Goal: Task Accomplishment & Management: Complete application form

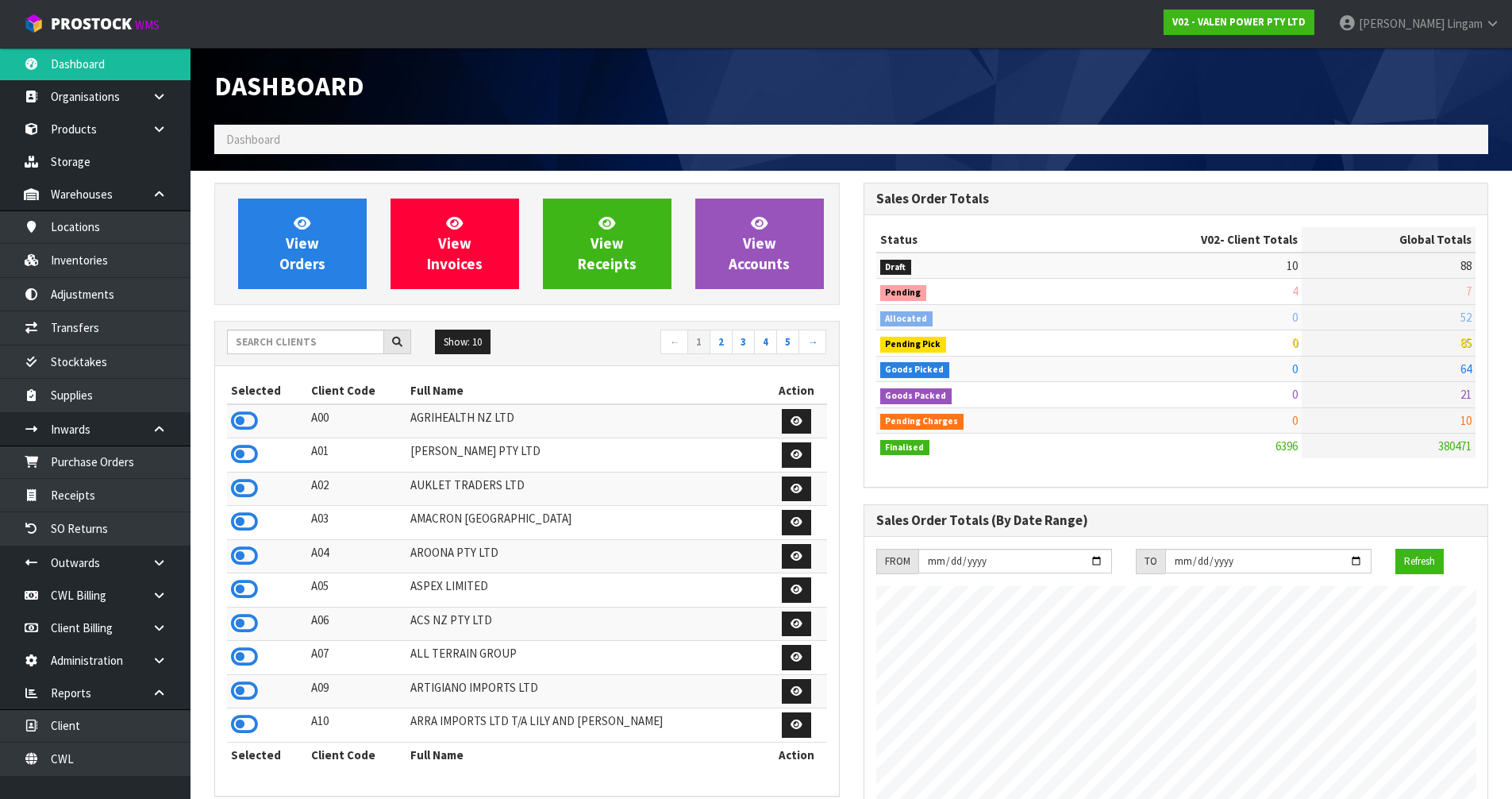
scroll to position [1203, 648]
click at [301, 350] on input "text" at bounding box center [306, 342] width 157 height 25
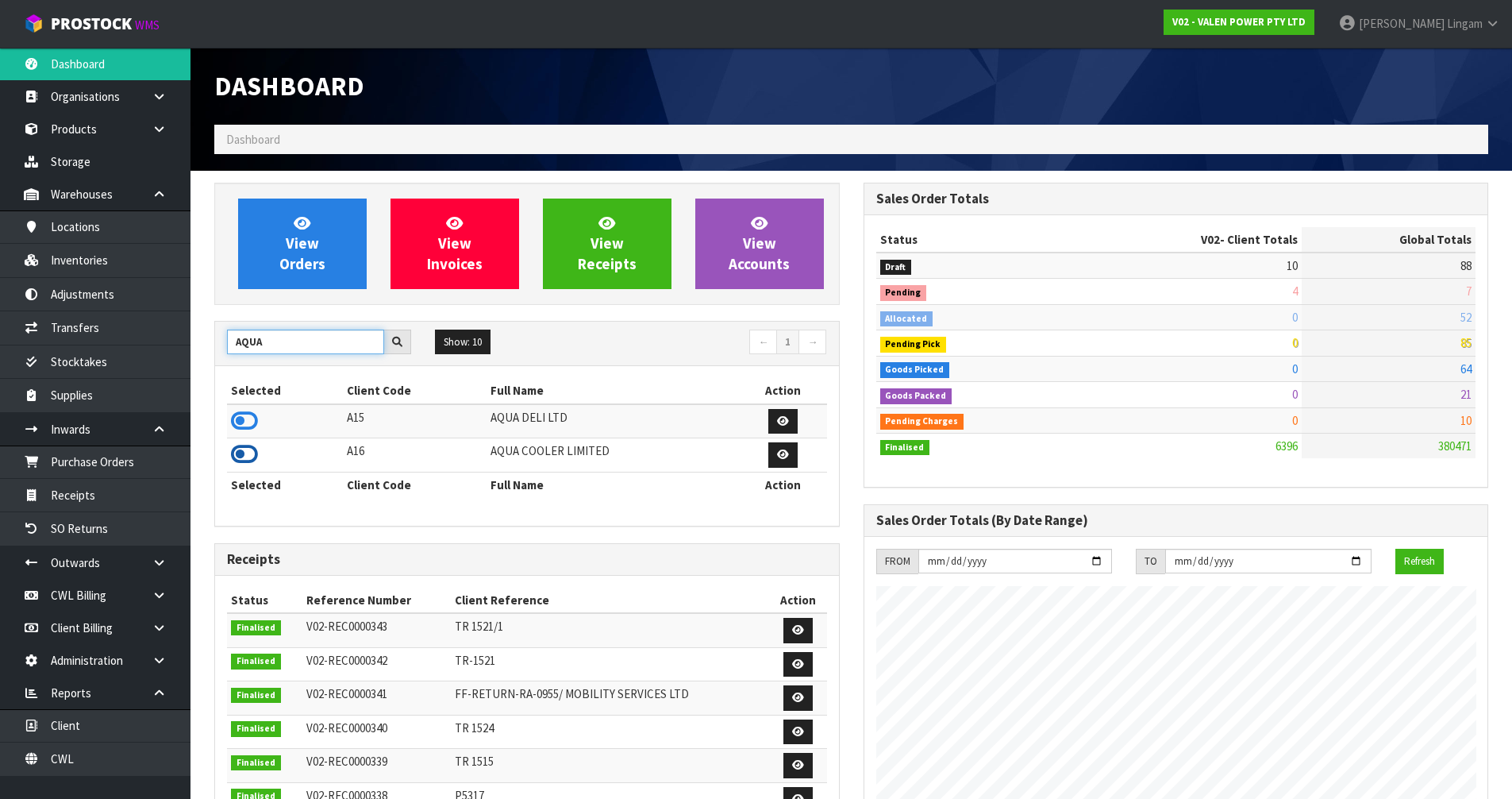
type input "AQUA"
drag, startPoint x: 250, startPoint y: 458, endPoint x: 292, endPoint y: 383, distance: 86.0
click at [250, 456] on icon at bounding box center [244, 454] width 27 height 24
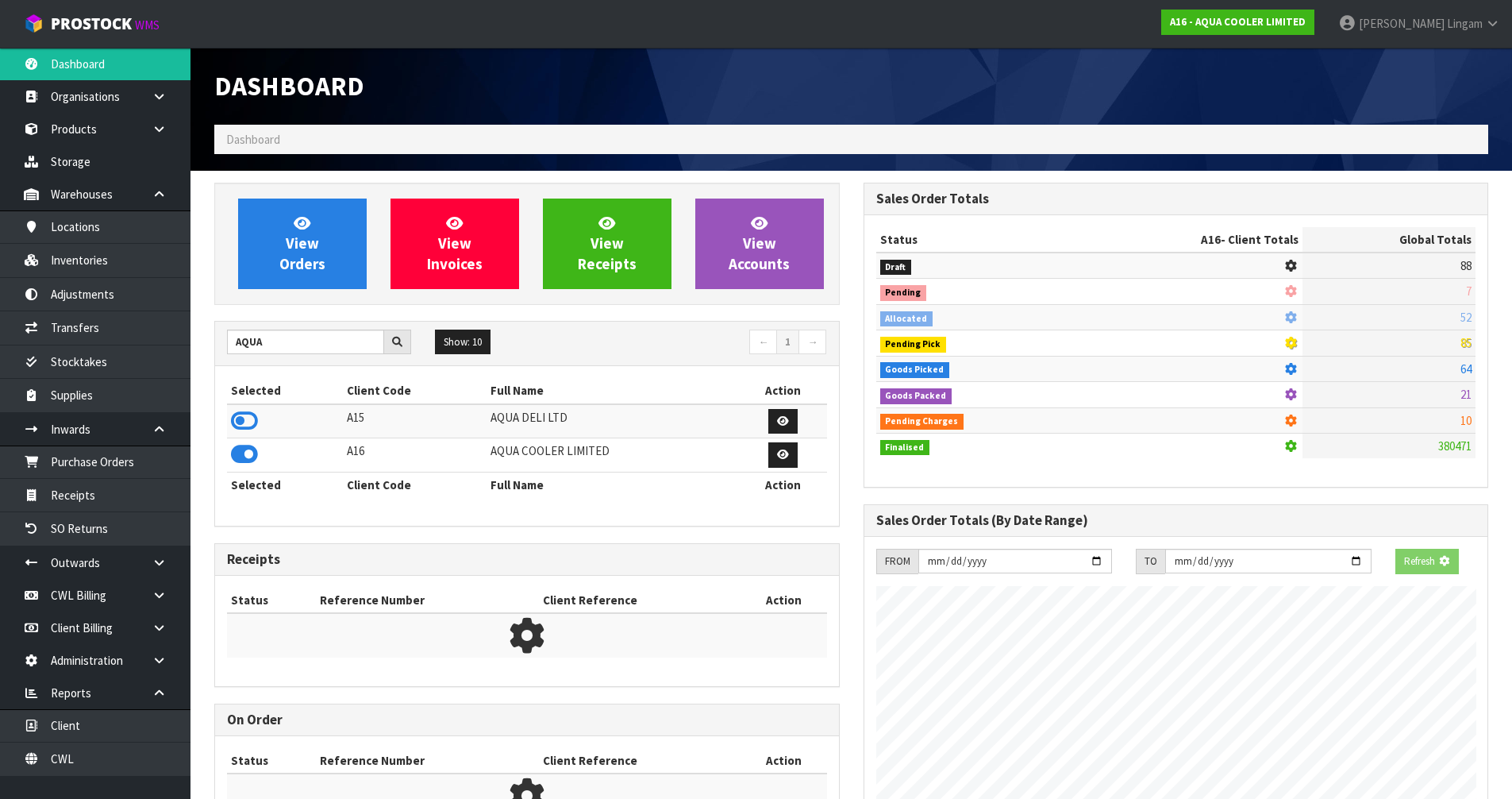
scroll to position [990, 648]
click at [308, 256] on span "View Orders" at bounding box center [302, 243] width 46 height 60
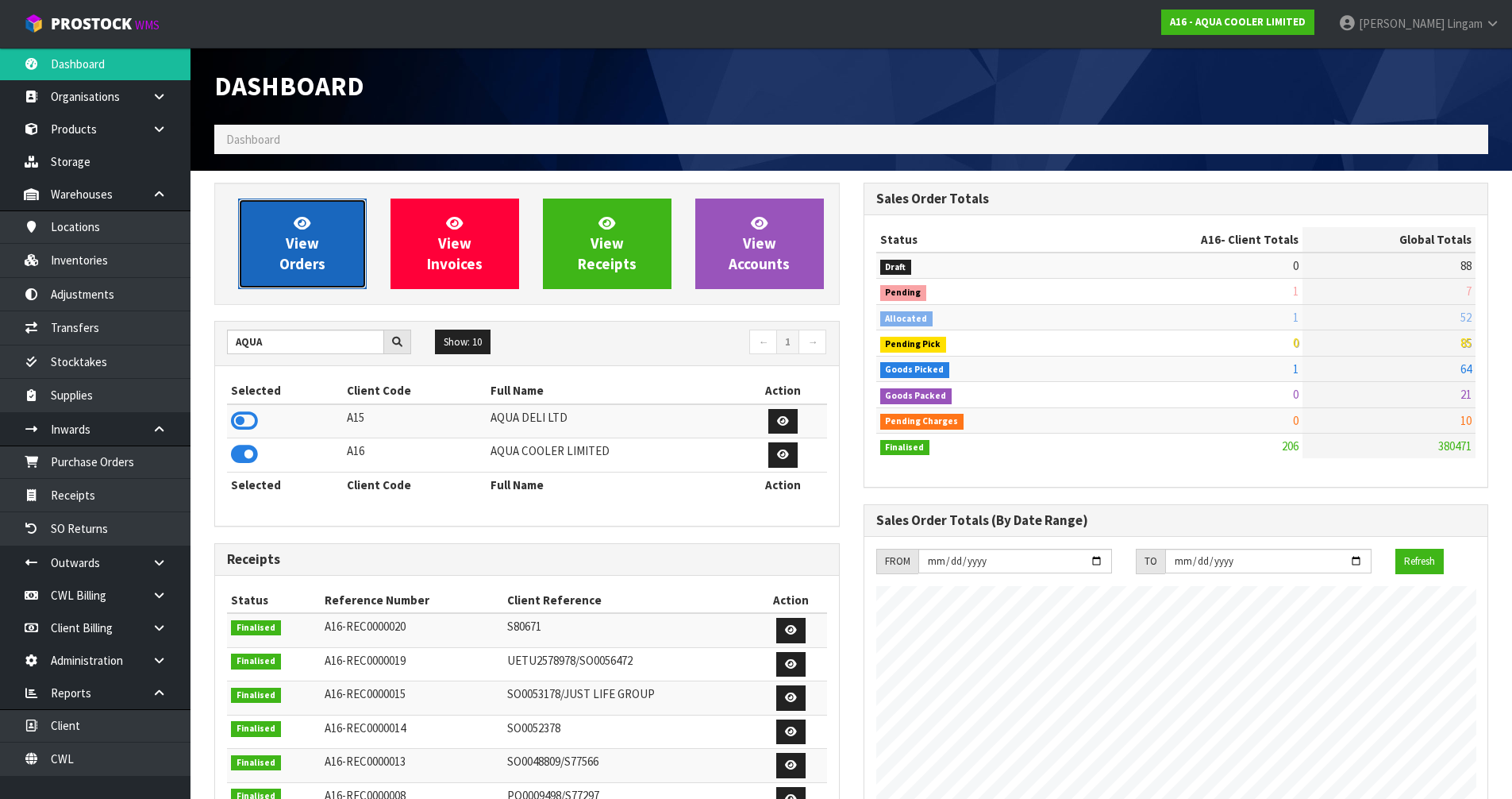
scroll to position [1125, 648]
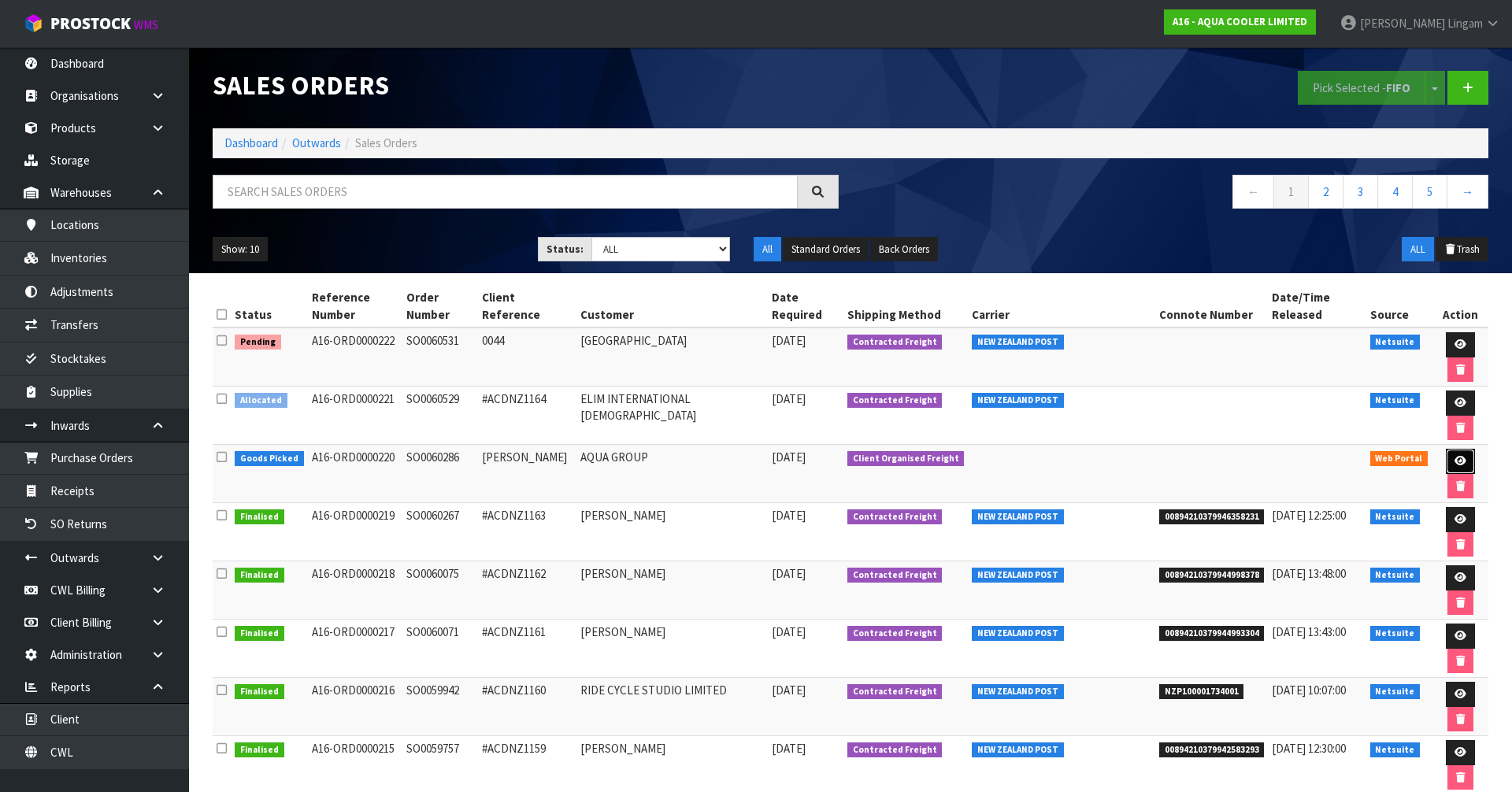
click at [1455, 456] on icon at bounding box center [1460, 461] width 11 height 11
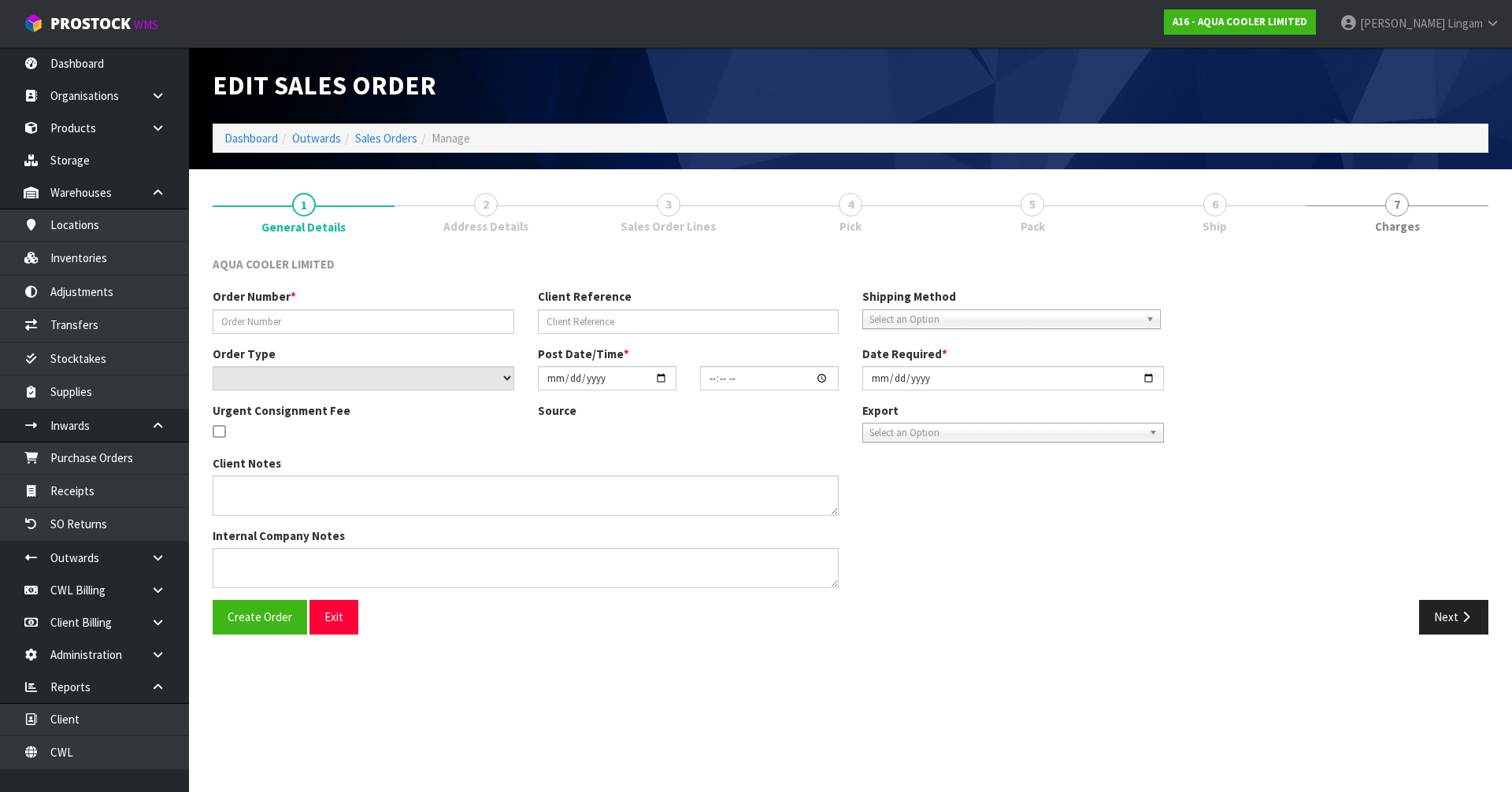
type input "SO0060286"
type input "[PERSON_NAME]"
select select "number:0"
type input "[DATE]"
type input "20:28:00.000"
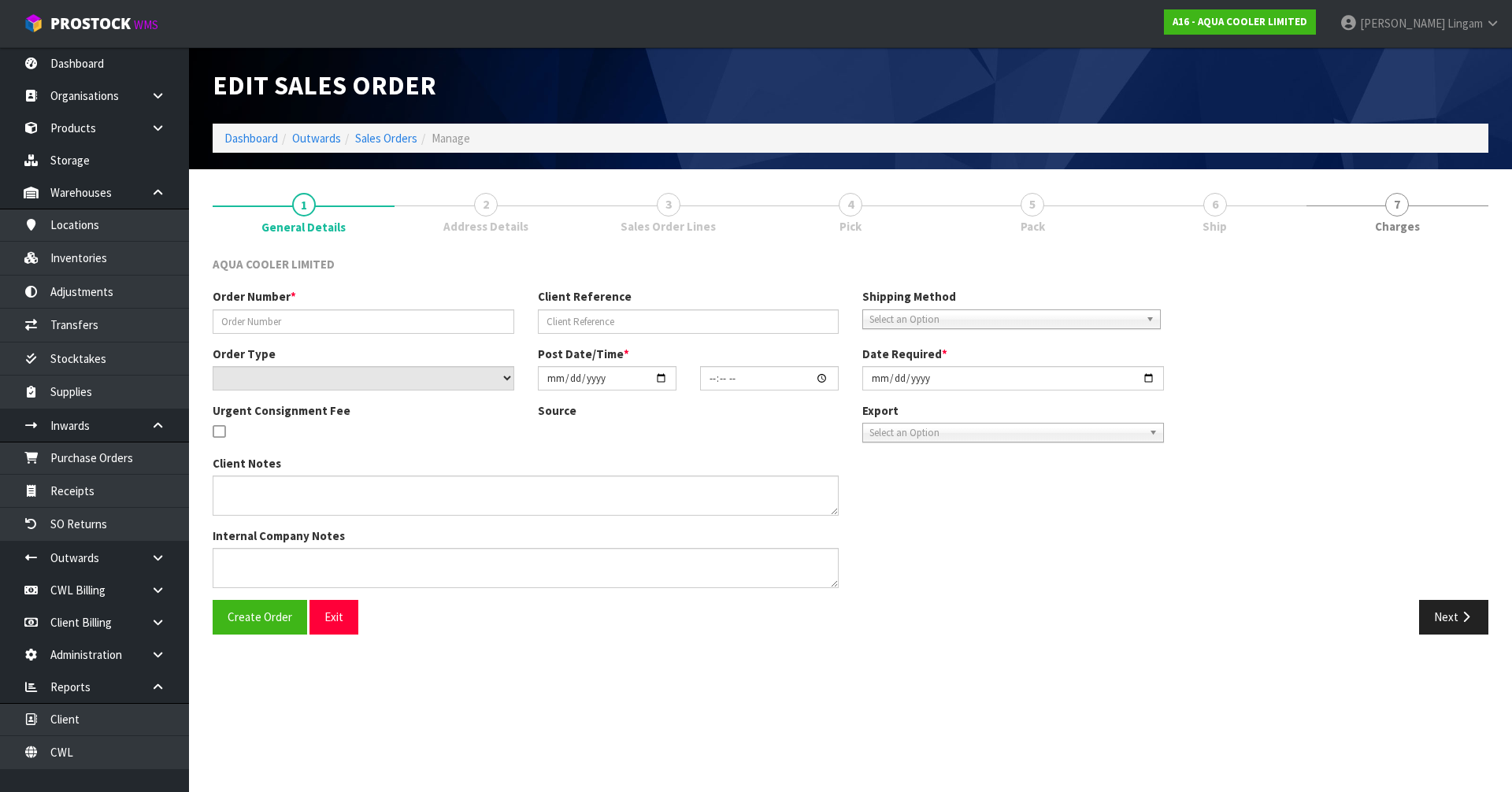
type input "[DATE]"
type textarea "CUSTOMER CARRIER MAINFREIGHT COLLECTION"
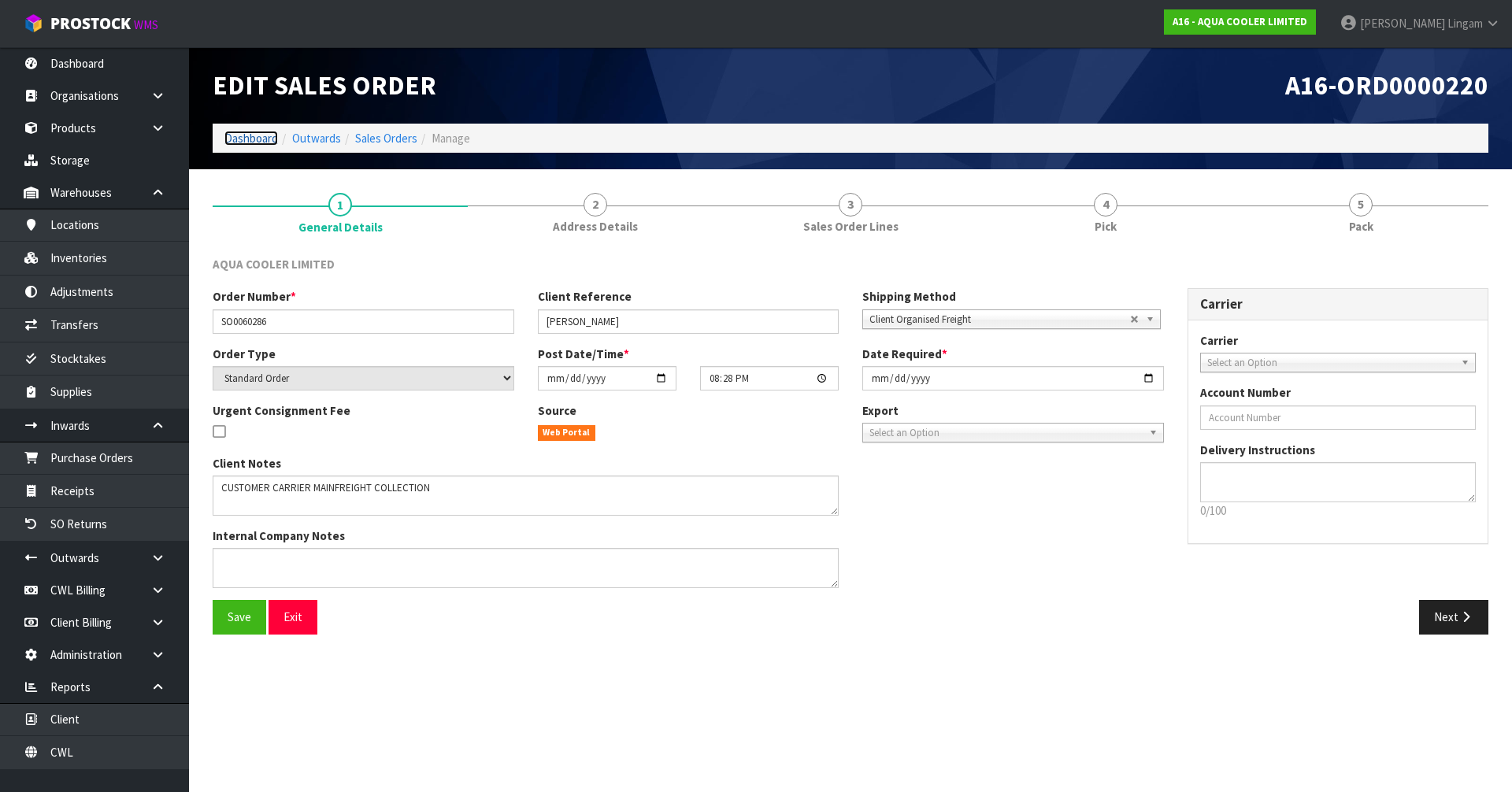
click at [259, 140] on link "Dashboard" at bounding box center [251, 138] width 54 height 15
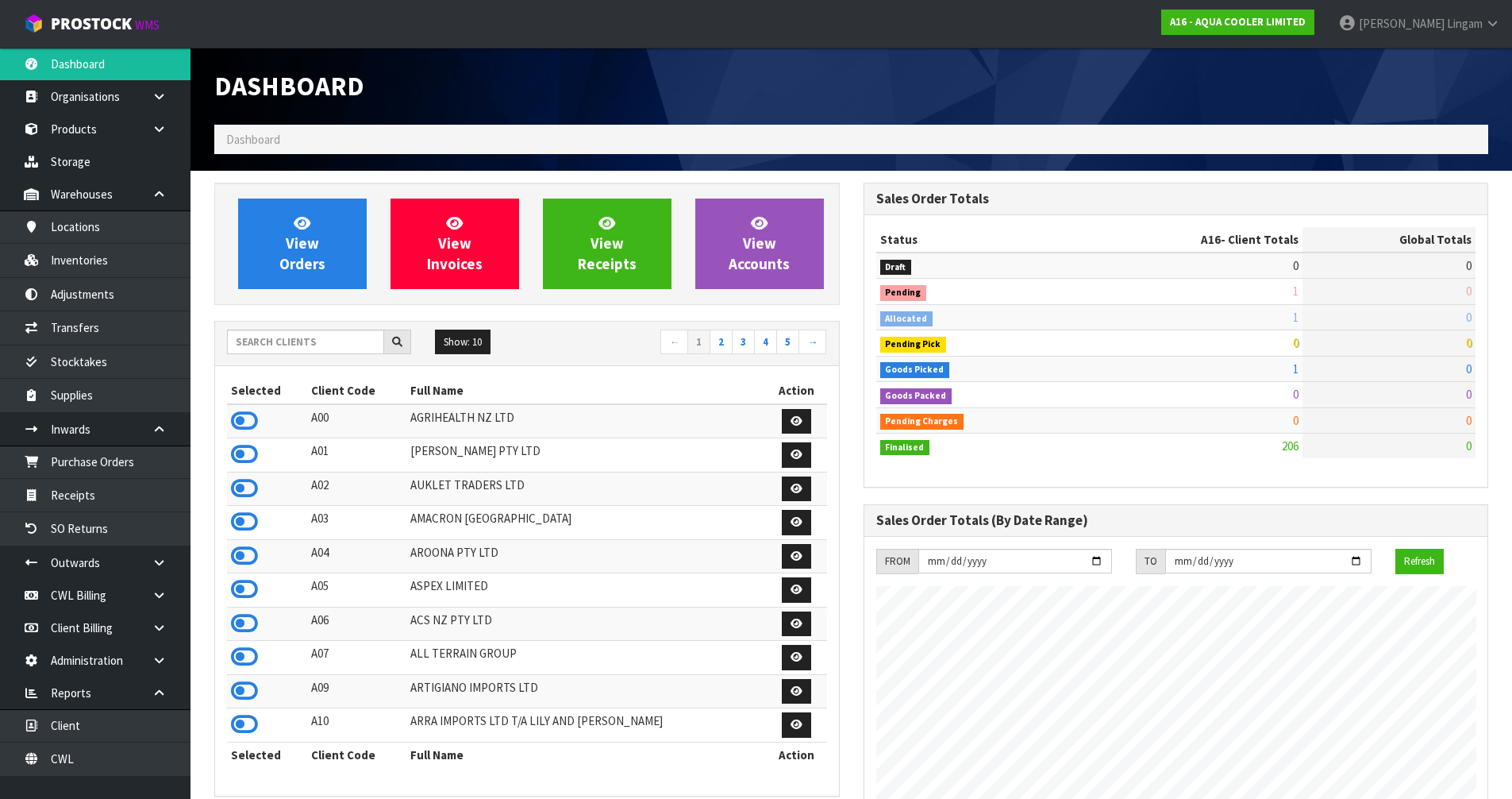
scroll to position [1125, 648]
click at [329, 337] on input "text" at bounding box center [306, 342] width 157 height 25
click at [308, 344] on input "text" at bounding box center [306, 342] width 157 height 25
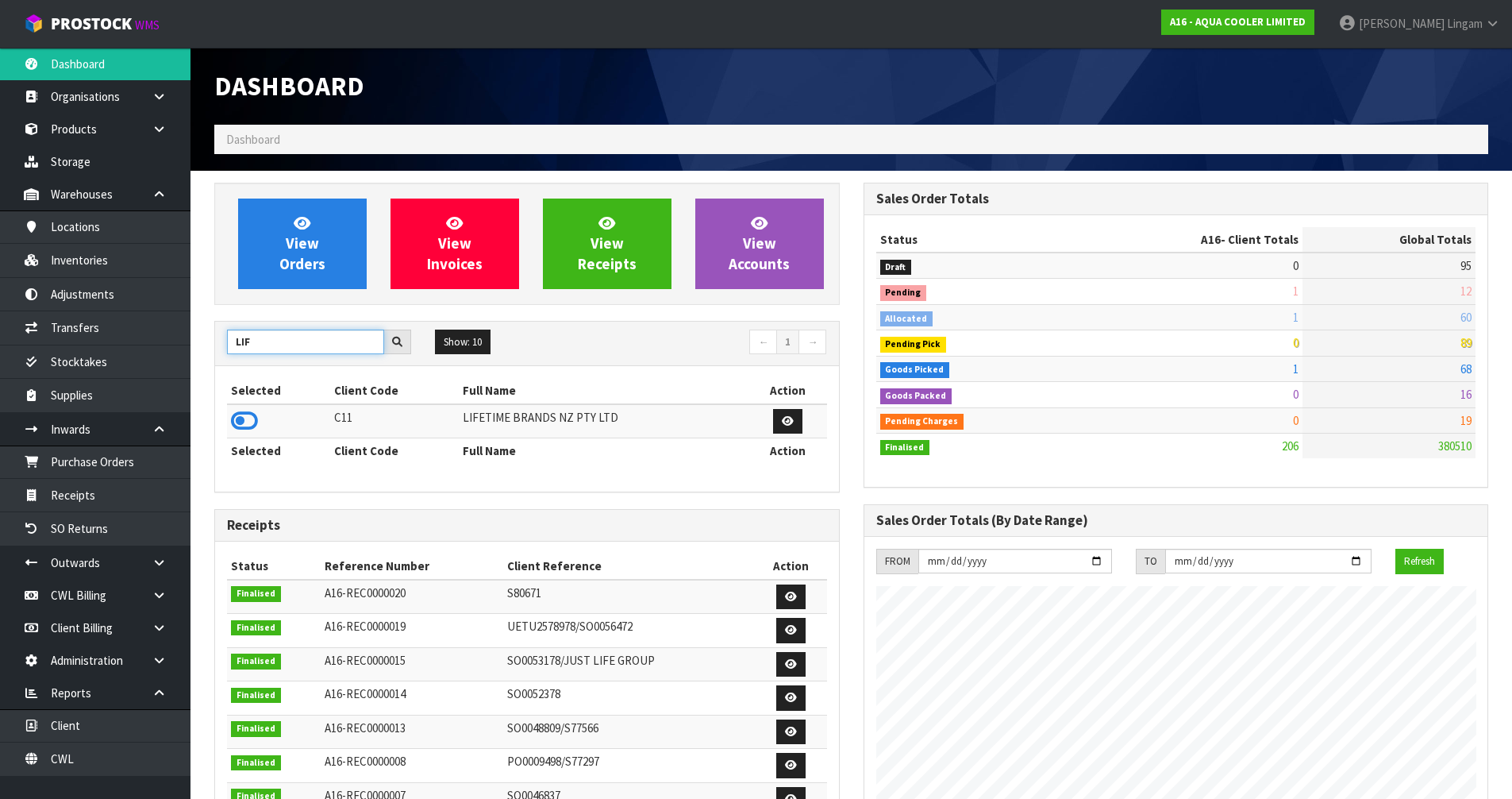
type input "LIF"
click at [239, 421] on icon at bounding box center [244, 421] width 27 height 24
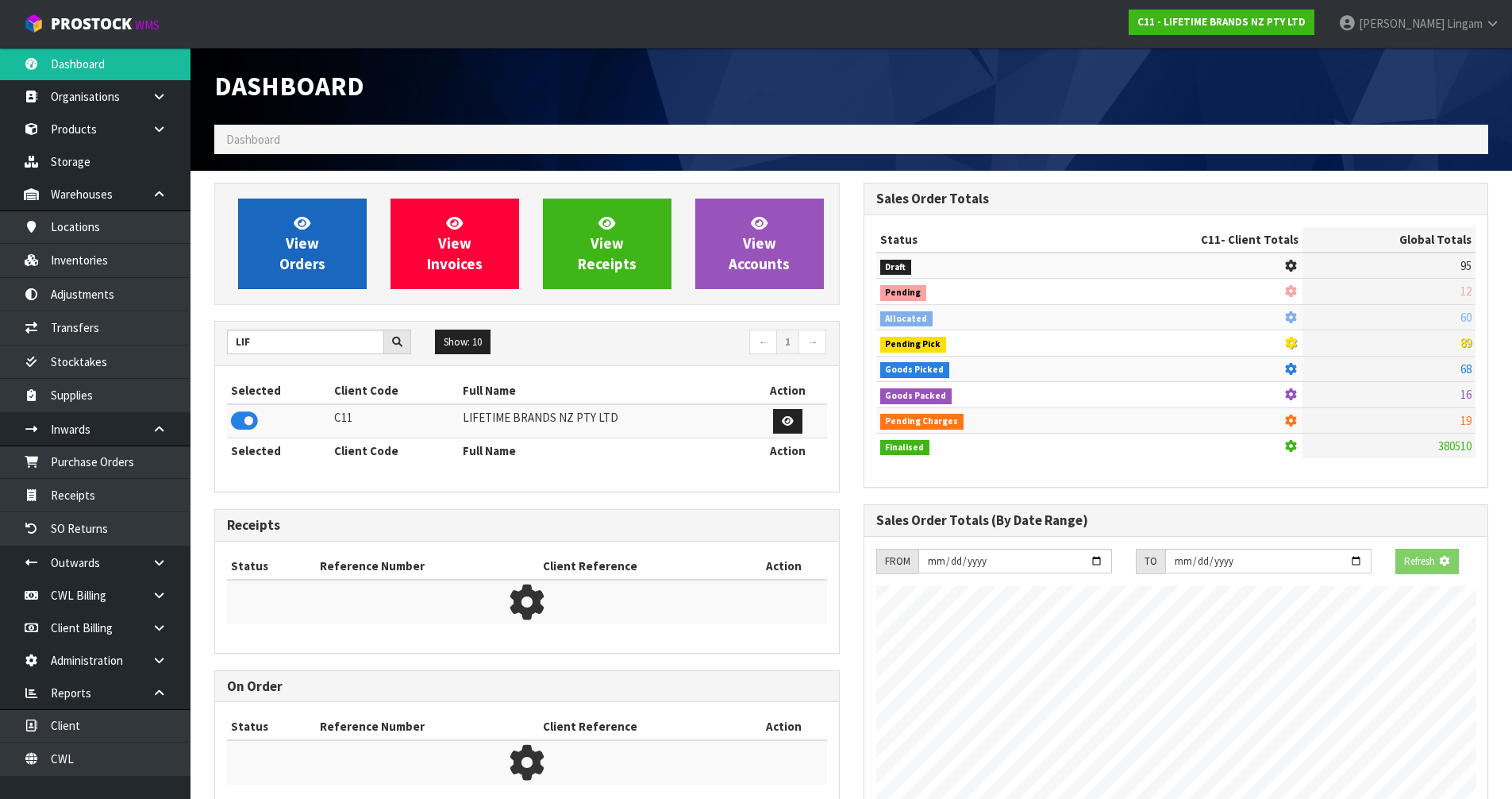
scroll to position [792990, 793124]
click at [311, 266] on span "View Orders" at bounding box center [302, 243] width 46 height 60
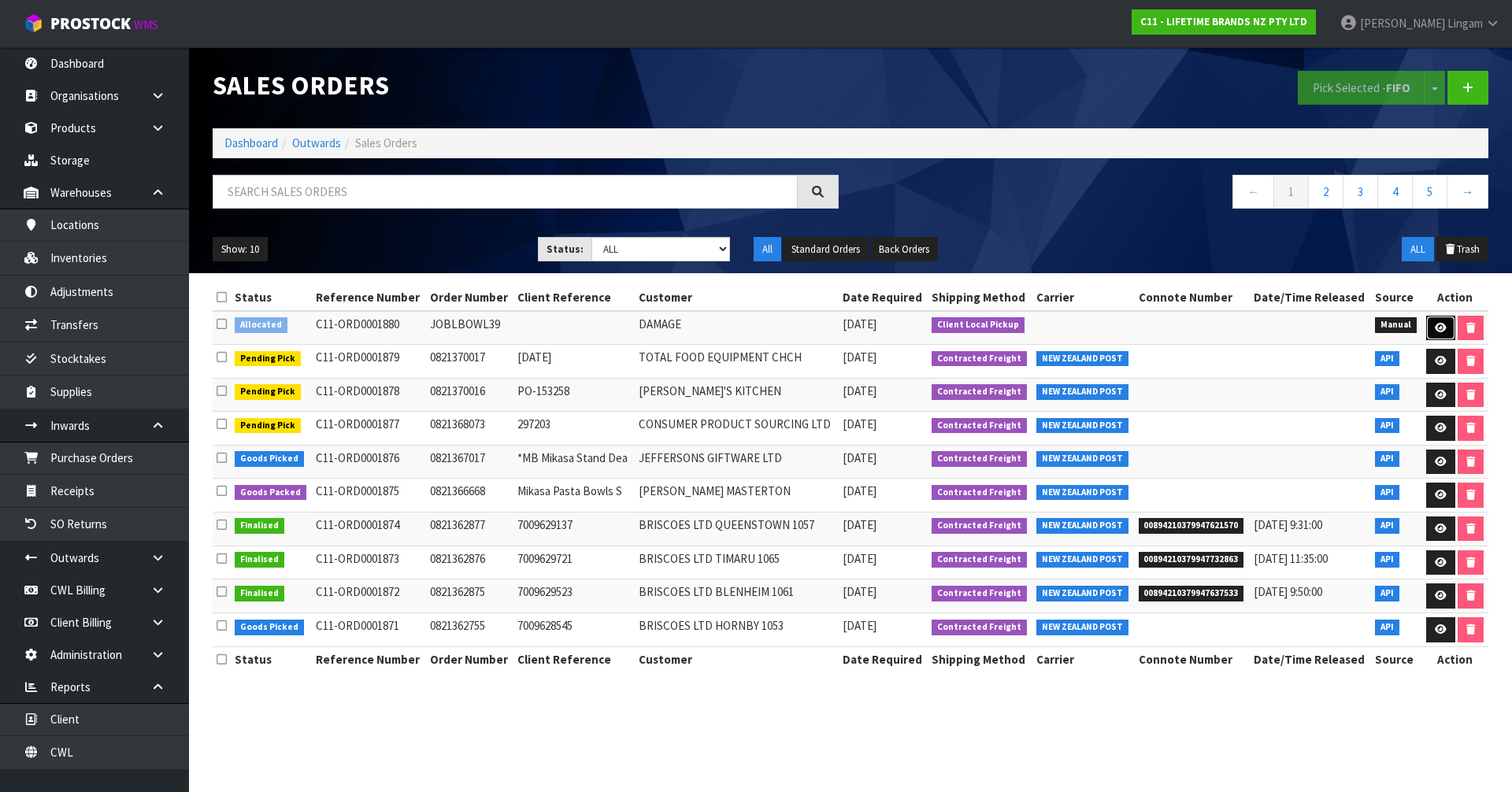
click at [1434, 334] on link at bounding box center [1439, 328] width 29 height 25
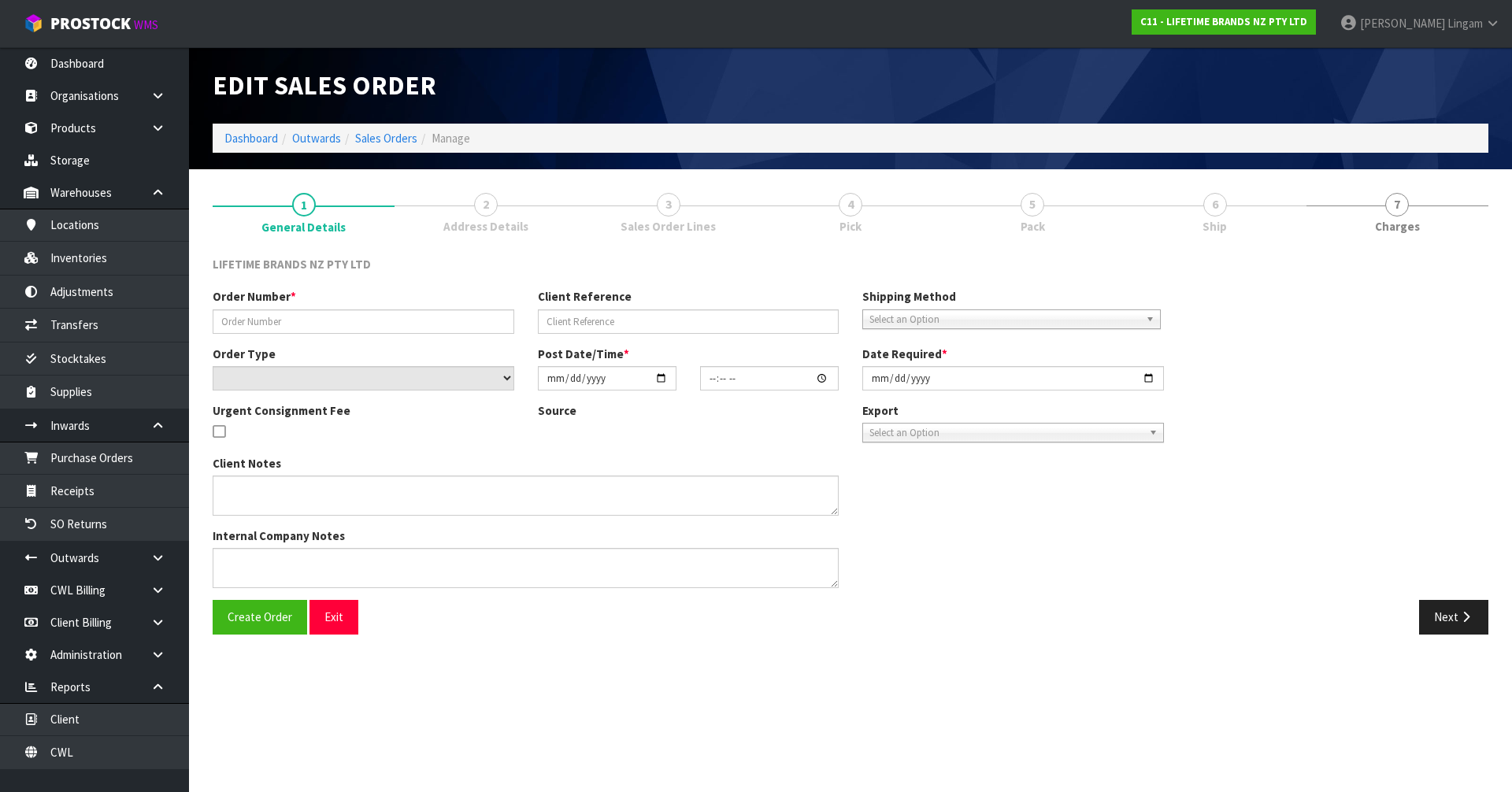
type input "JOBLBOWL39"
select select "number:0"
type input "[DATE]"
type input "08:45:00.000"
type input "[DATE]"
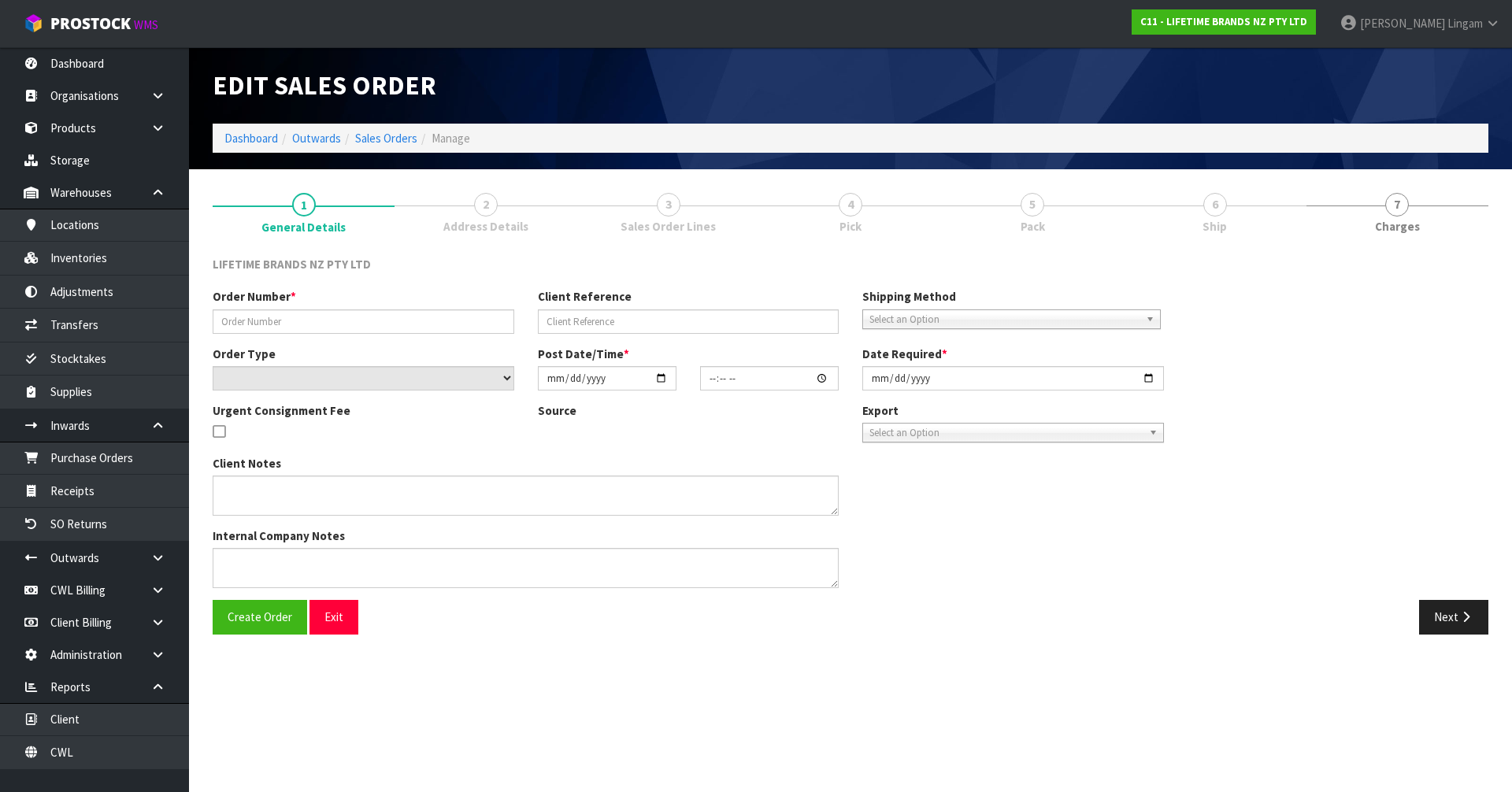
type textarea "I WILL ADJUST THIS X1 FROM THE SYSTEM. PLEASE DO NOT SEND THIS OUT AND CLASS TH…"
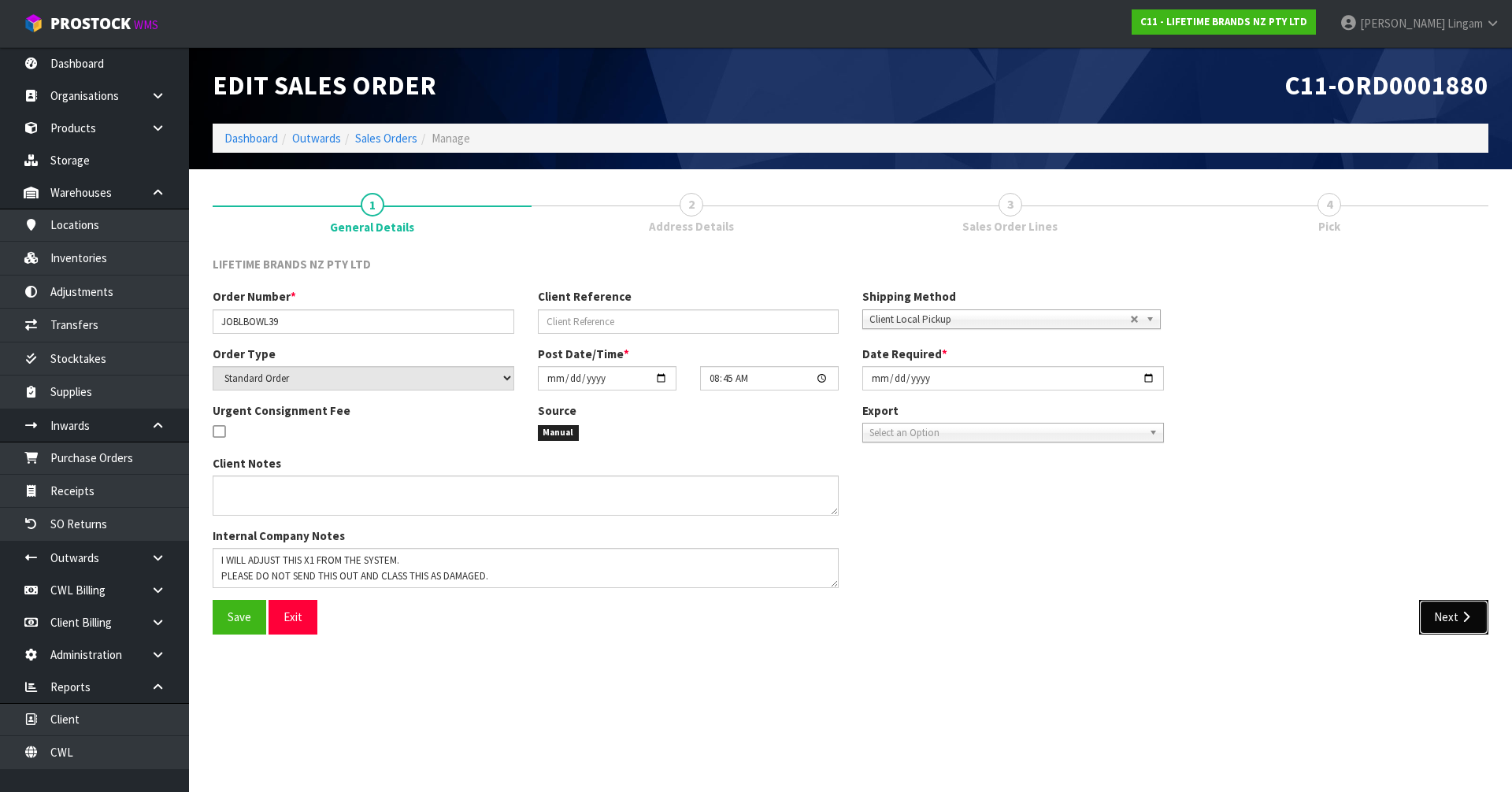
click at [1454, 621] on button "Next" at bounding box center [1453, 616] width 69 height 34
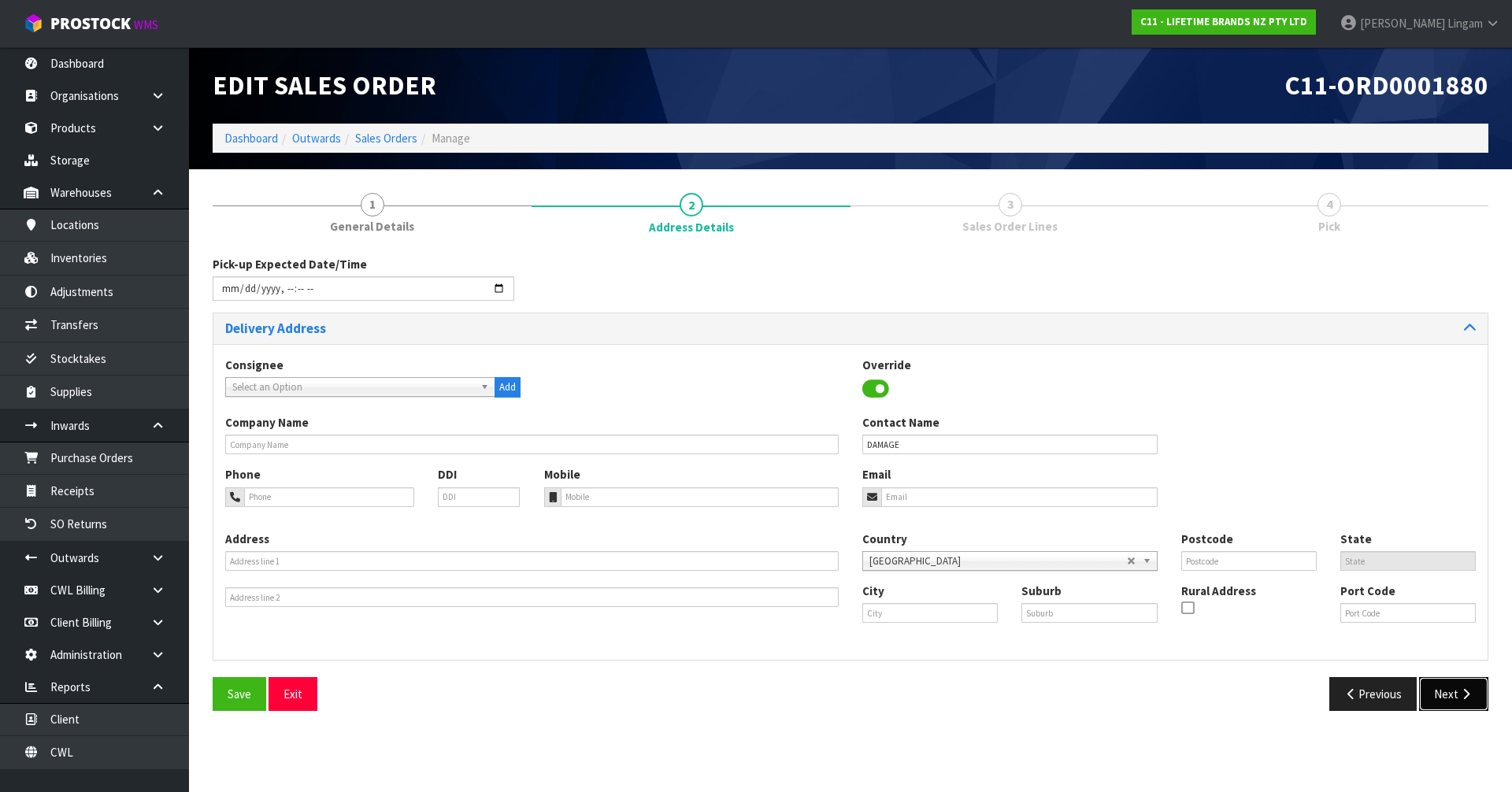
click at [1459, 685] on button "Next" at bounding box center [1453, 694] width 69 height 34
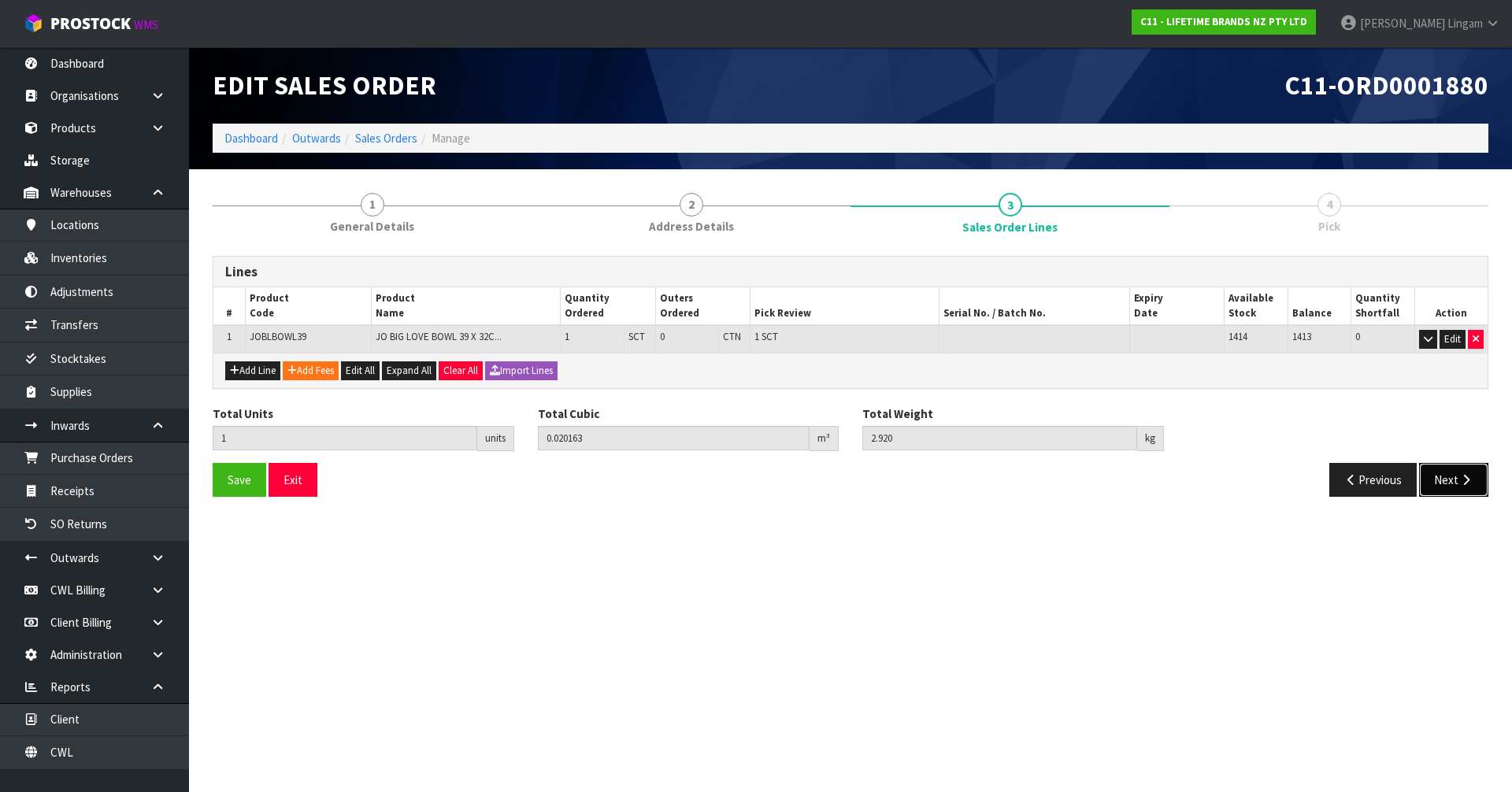
click at [1447, 478] on button "Next" at bounding box center [1453, 480] width 69 height 34
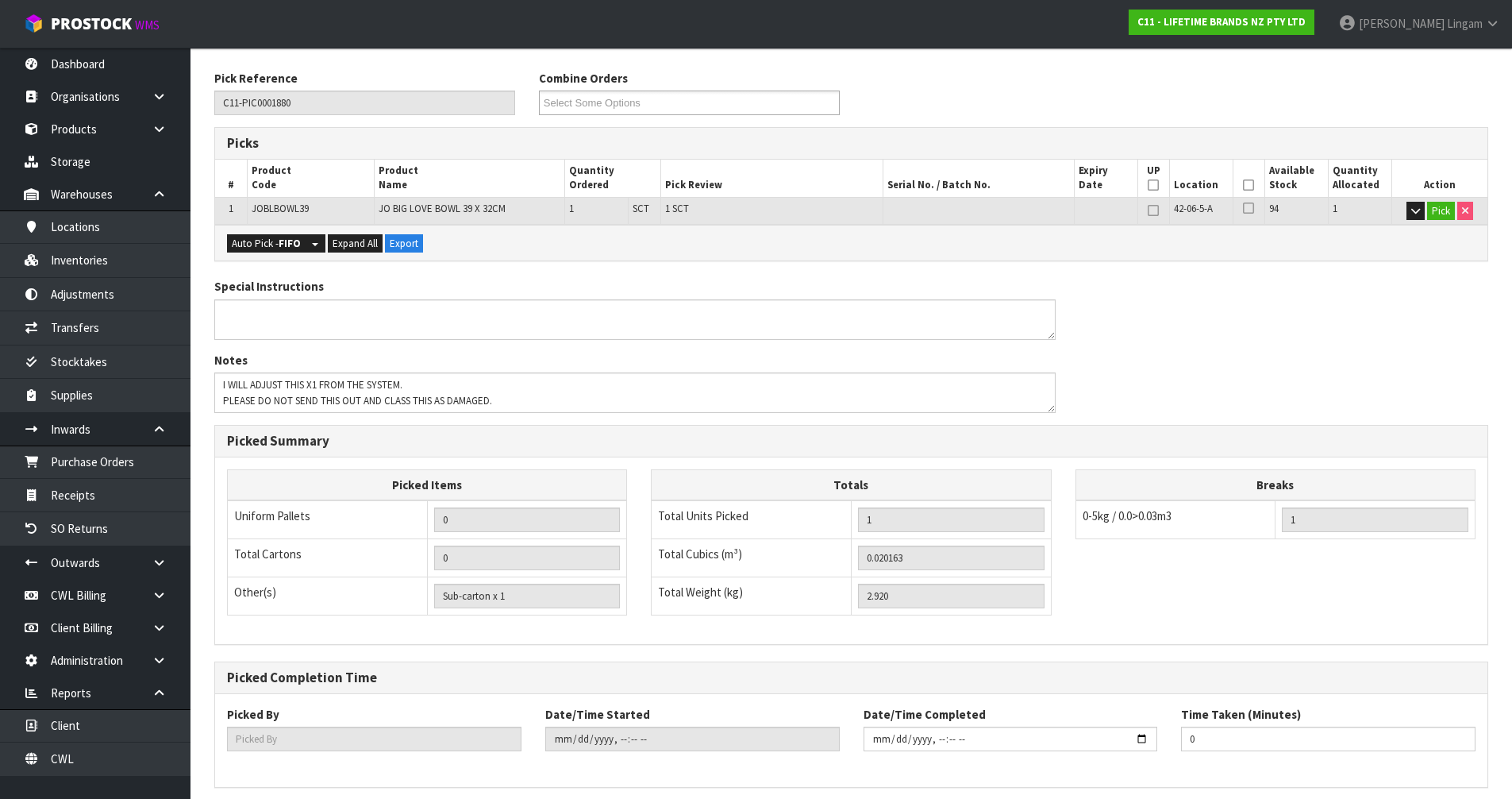
scroll to position [252, 0]
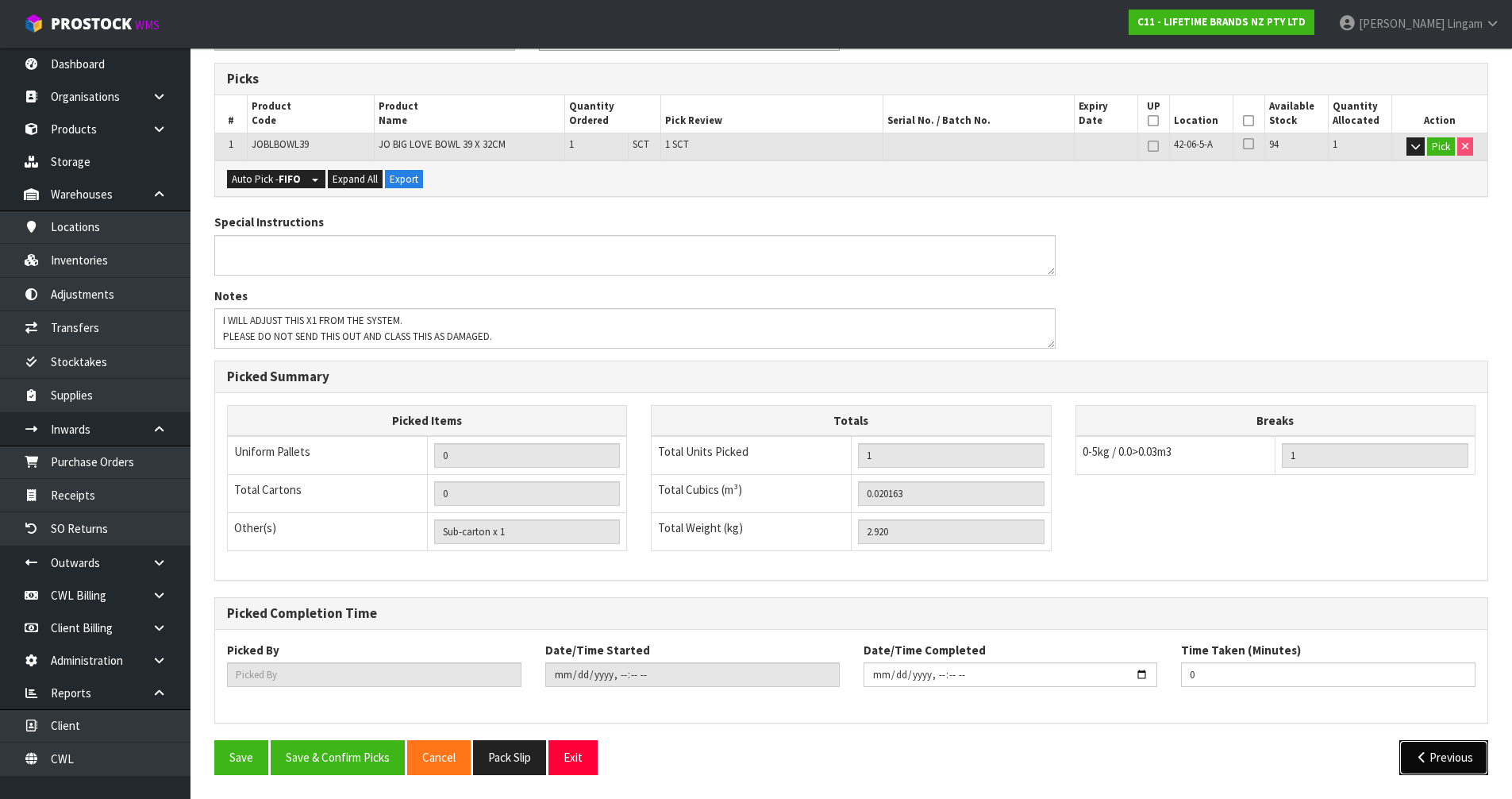
click at [1437, 755] on button "Previous" at bounding box center [1444, 757] width 89 height 34
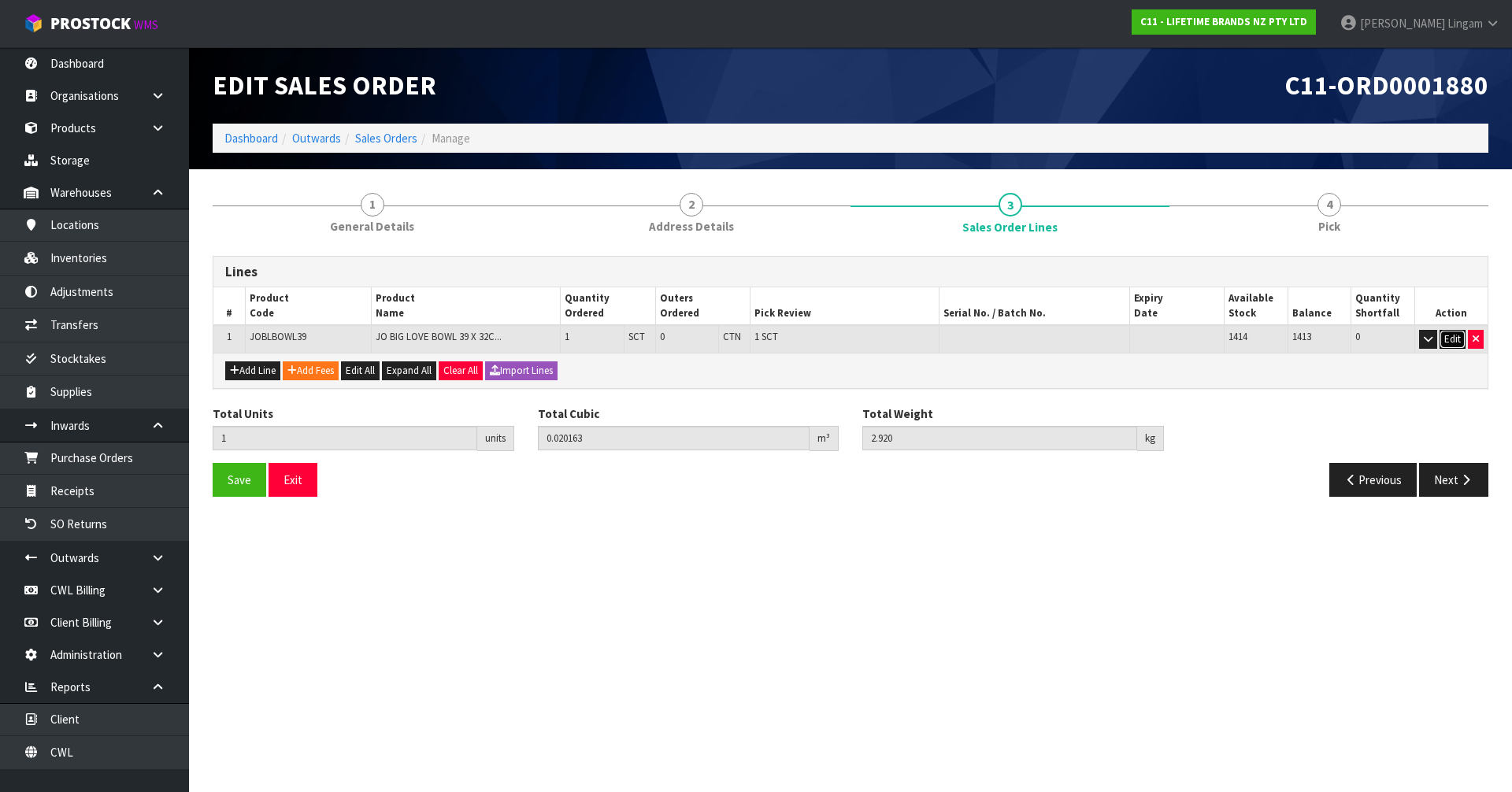
click at [1446, 340] on button "Edit" at bounding box center [1452, 339] width 26 height 19
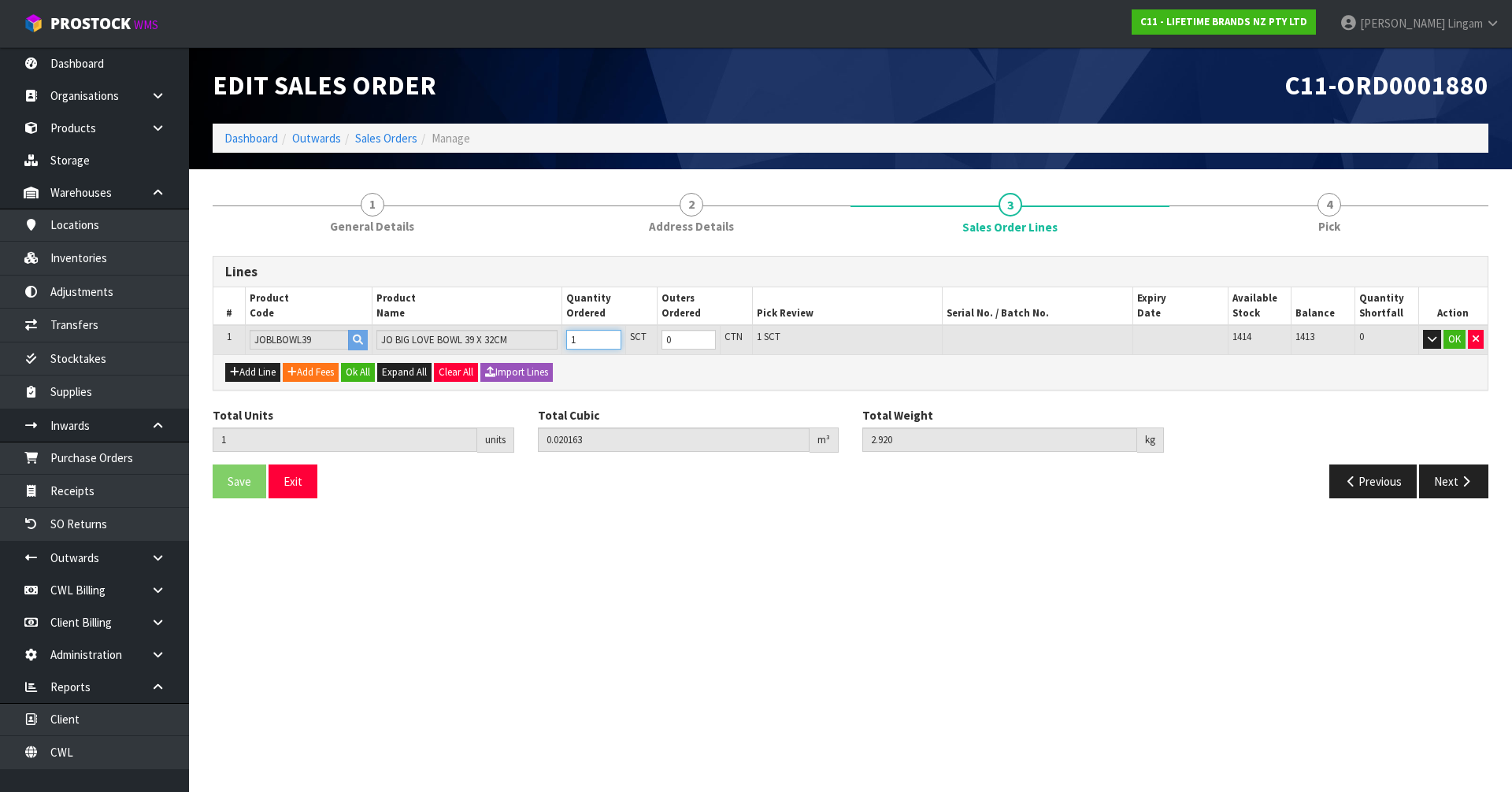
click at [557, 335] on tr "1 JOBLBOWL39 JO BIG LOVE BOWL 39 X 32CM 1 SCT 0 CTN 1 SCT 1414 1413 0 OK" at bounding box center [850, 339] width 1274 height 29
type input "2"
type input "0.040326"
type input "5.84"
type input "2"
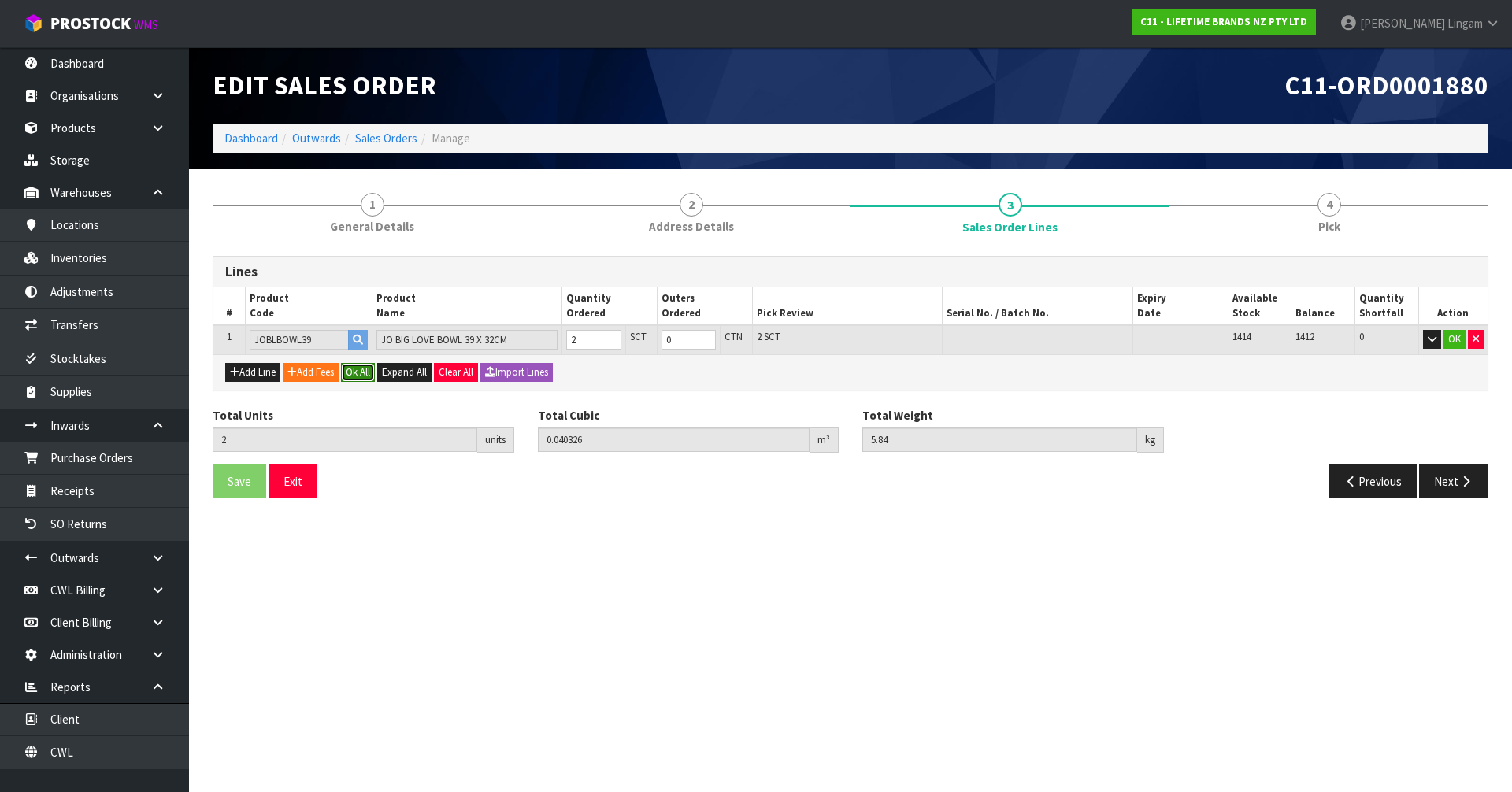
click at [361, 375] on button "Ok All" at bounding box center [358, 371] width 34 height 19
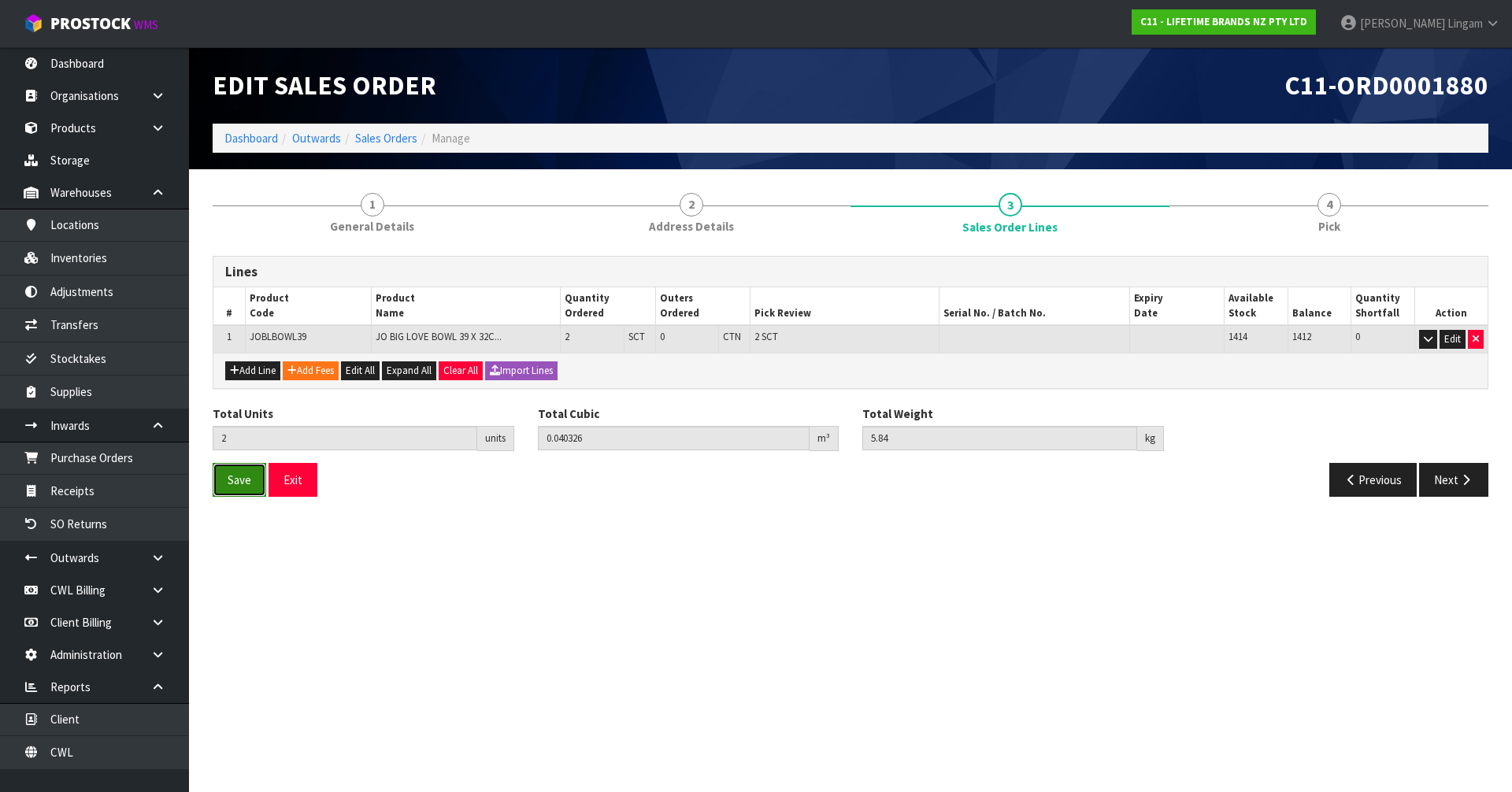
click at [241, 473] on span "Save" at bounding box center [239, 479] width 24 height 15
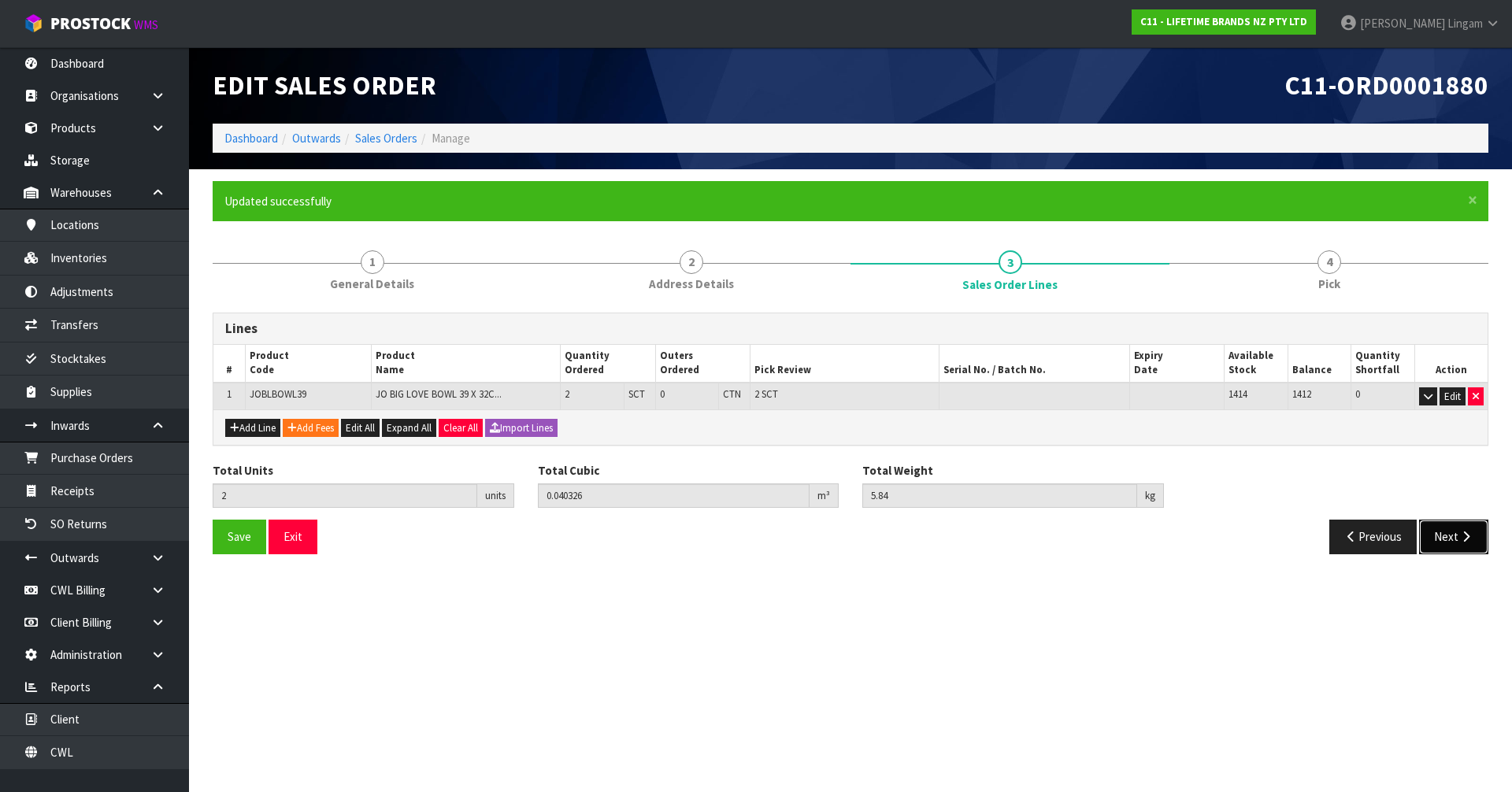
click at [1451, 533] on button "Next" at bounding box center [1453, 537] width 69 height 34
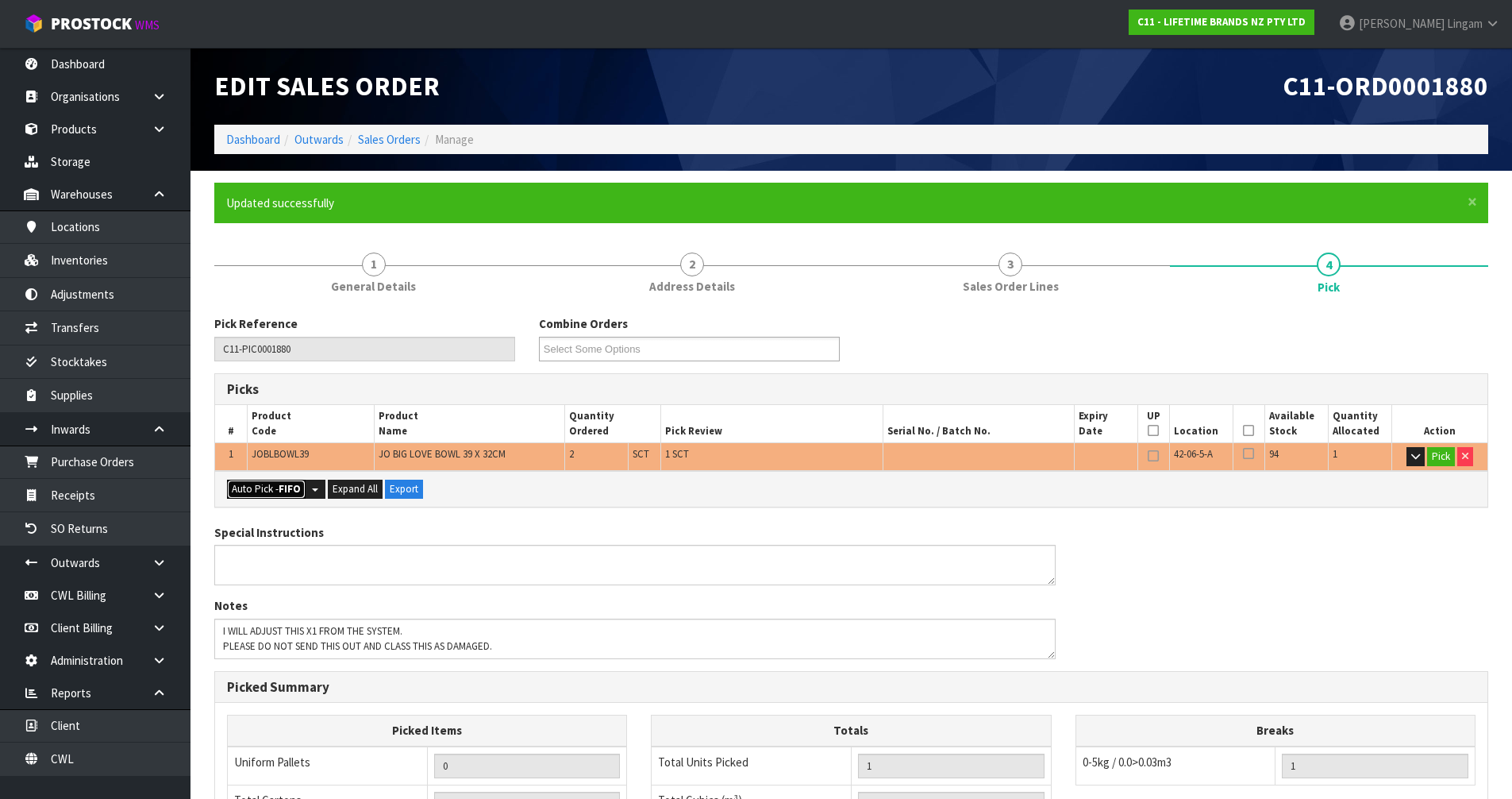
click at [270, 486] on button "Auto Pick - FIFO" at bounding box center [267, 489] width 78 height 19
type input "Sub-carton x 2"
type input "2"
type input "0.040326"
type input "5.840"
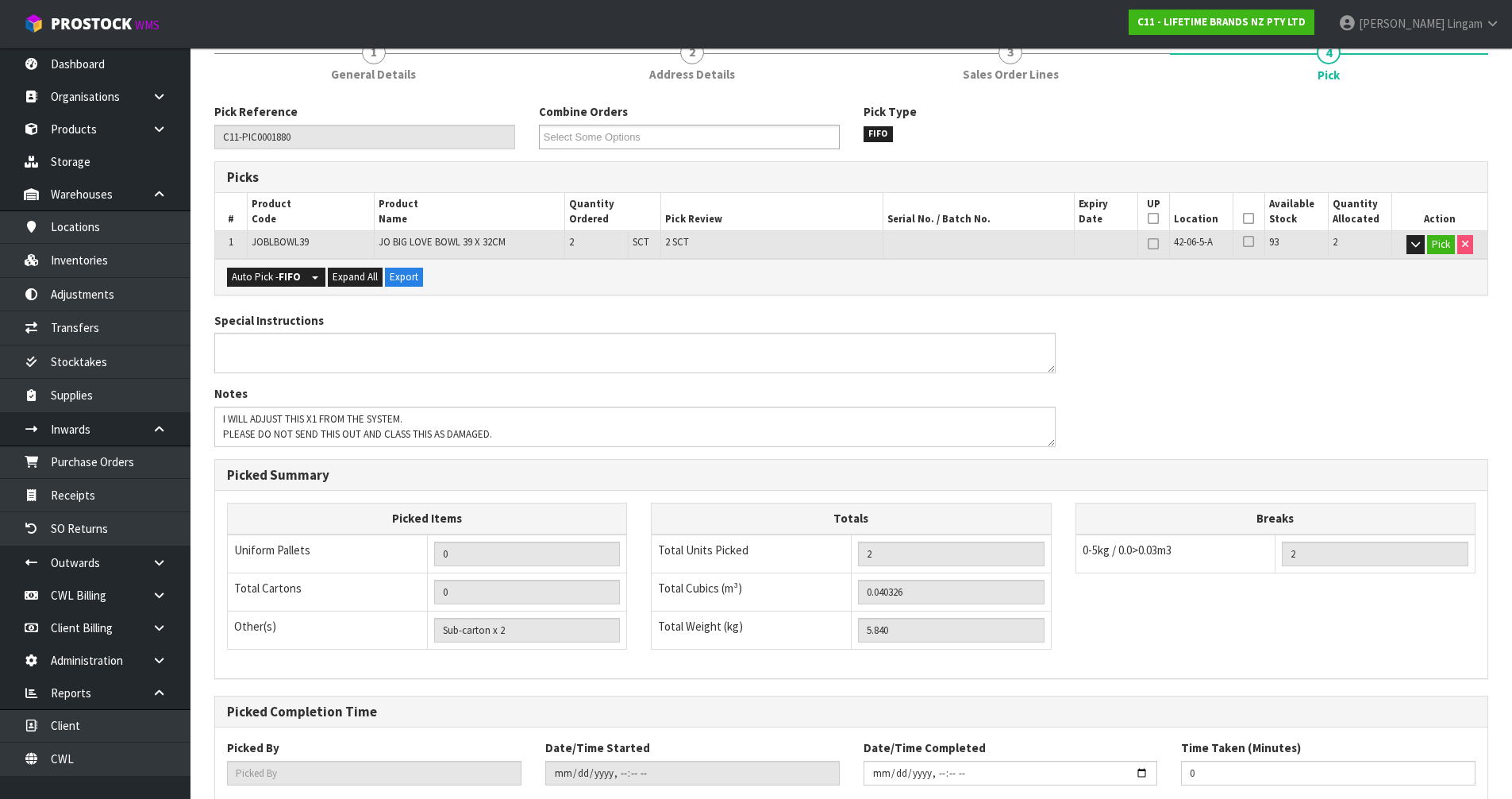
scroll to position [309, 0]
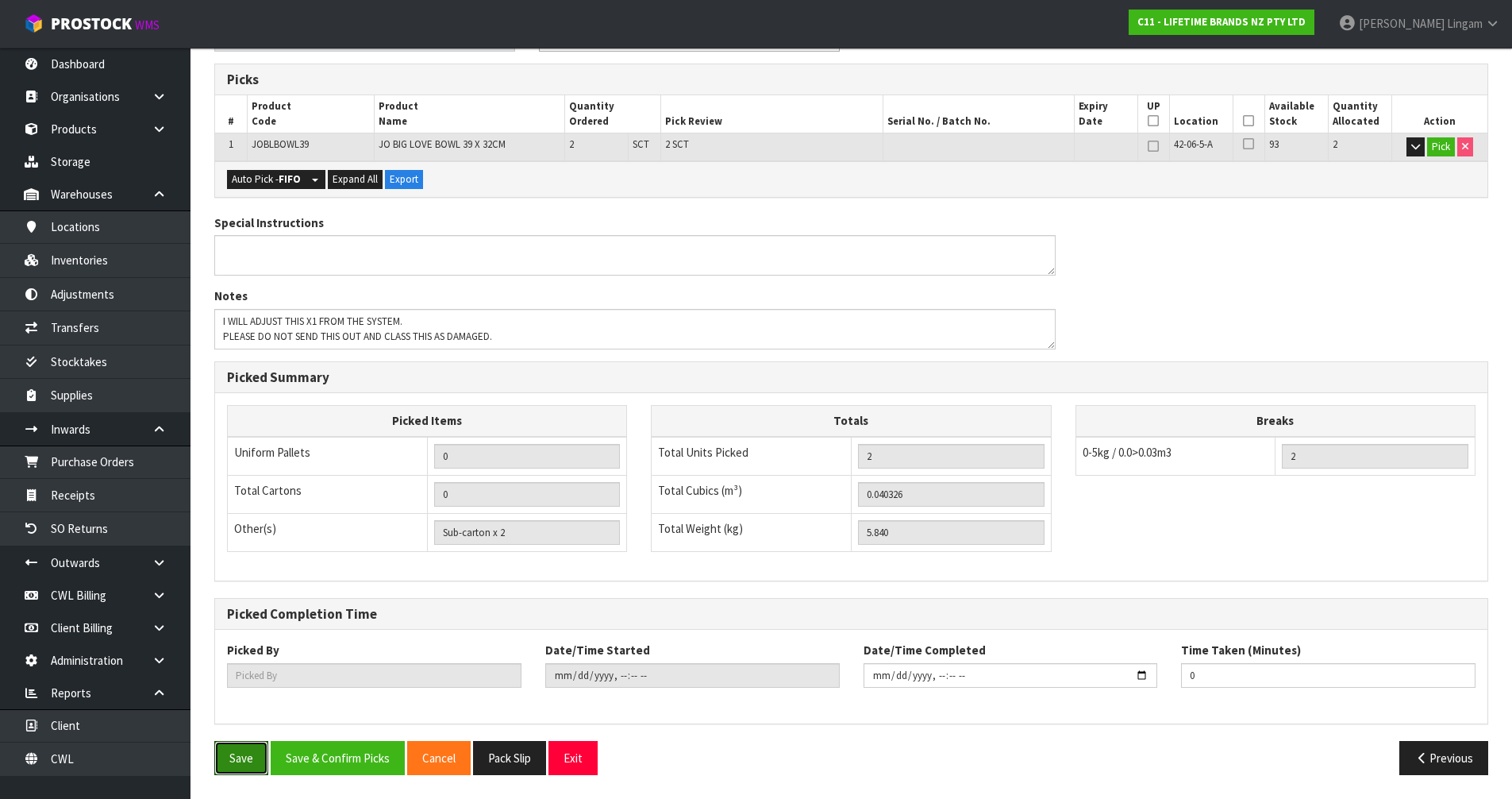
drag, startPoint x: 229, startPoint y: 750, endPoint x: 459, endPoint y: 715, distance: 232.6
click at [230, 750] on button "Save" at bounding box center [241, 758] width 54 height 34
